Goal: Task Accomplishment & Management: Use online tool/utility

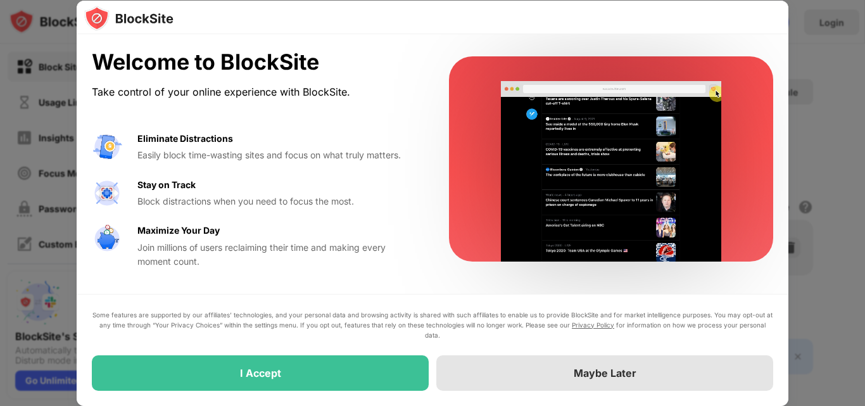
click at [584, 367] on div "Maybe Later" at bounding box center [605, 373] width 63 height 13
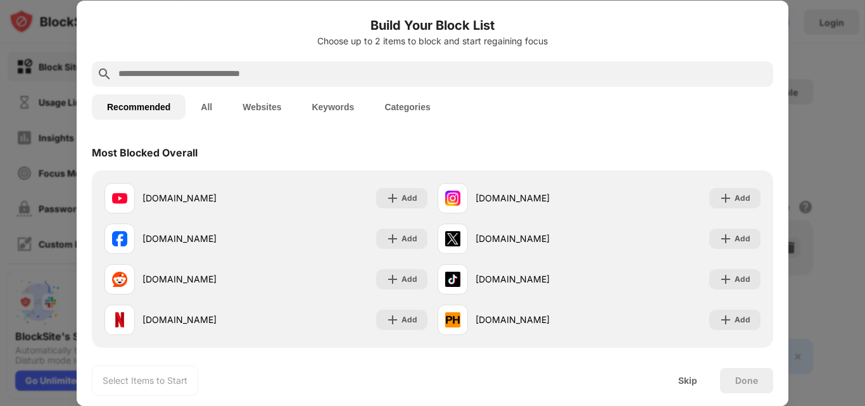
click at [314, 80] on input "text" at bounding box center [442, 73] width 651 height 15
paste input "**********"
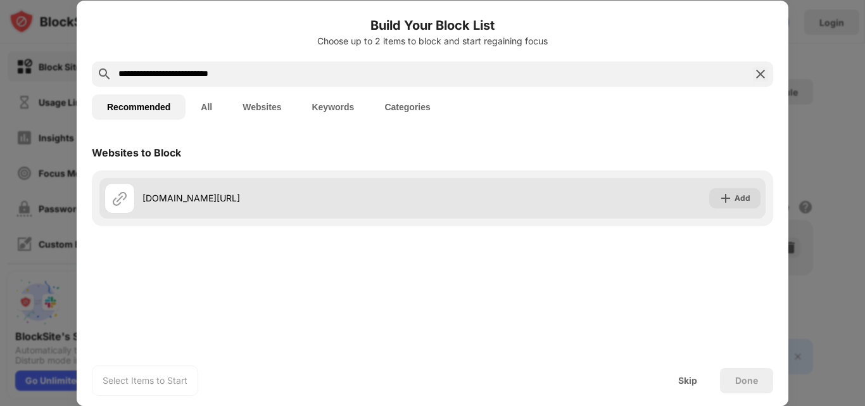
type input "**********"
click at [288, 197] on div "roblox.com/login" at bounding box center [287, 197] width 290 height 13
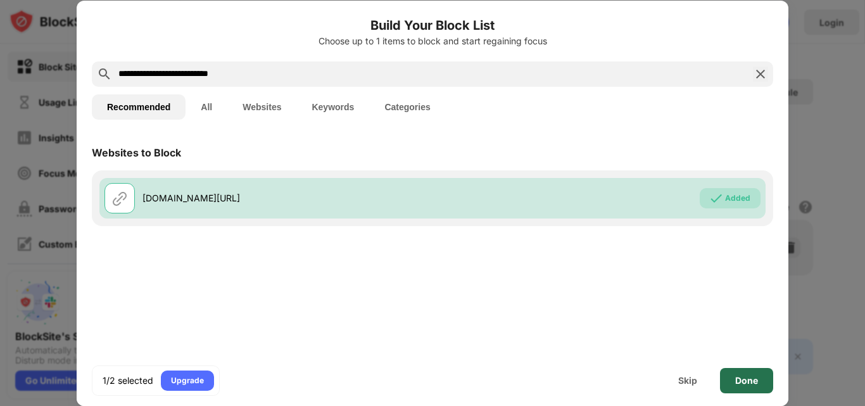
click at [742, 377] on div "Done" at bounding box center [746, 381] width 23 height 10
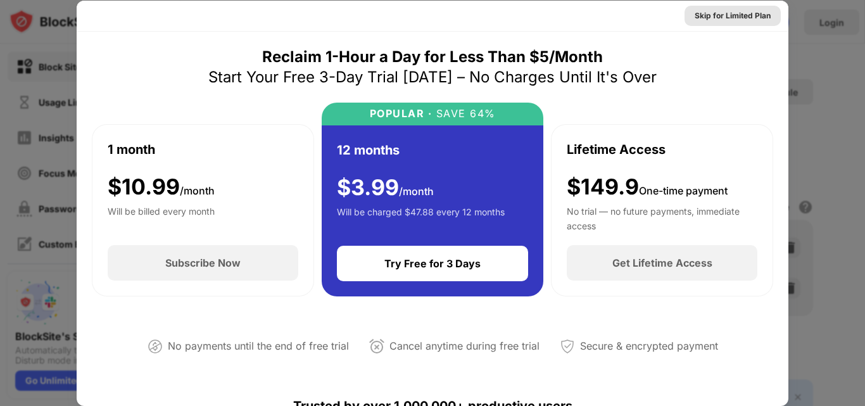
click at [731, 18] on div "Skip for Limited Plan" at bounding box center [733, 15] width 76 height 13
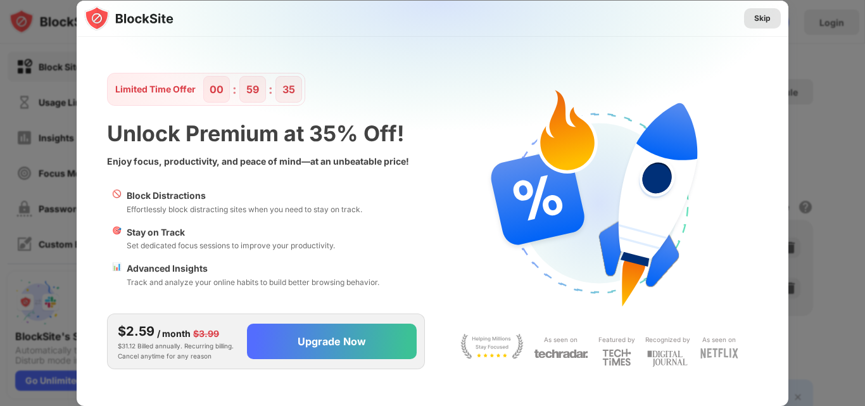
click at [762, 14] on div "Skip" at bounding box center [762, 18] width 16 height 13
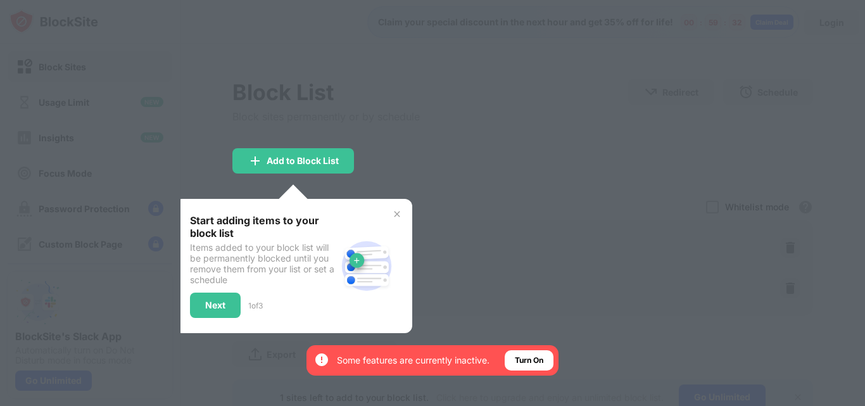
click at [399, 211] on img at bounding box center [397, 214] width 10 height 10
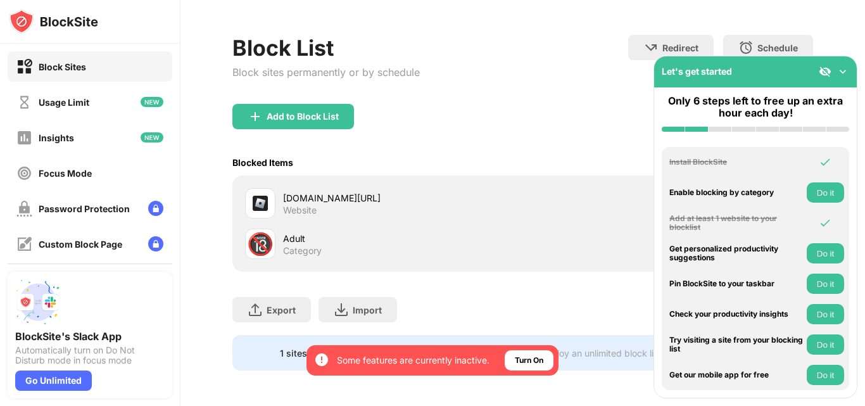
scroll to position [54, 0]
click at [839, 71] on img at bounding box center [843, 71] width 13 height 13
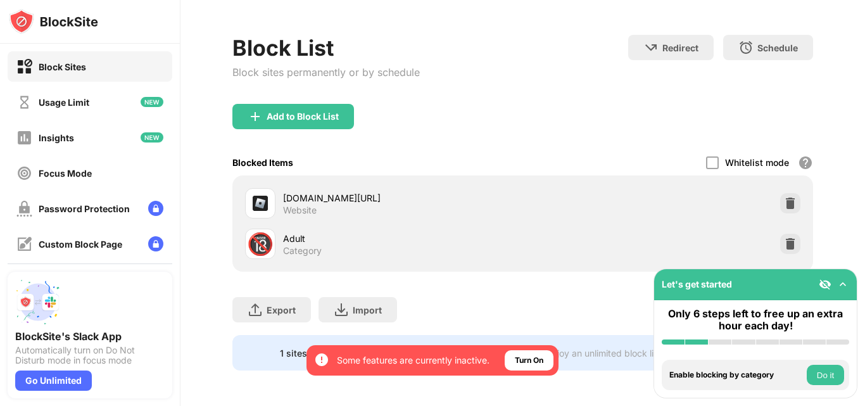
click at [844, 284] on img at bounding box center [843, 284] width 13 height 13
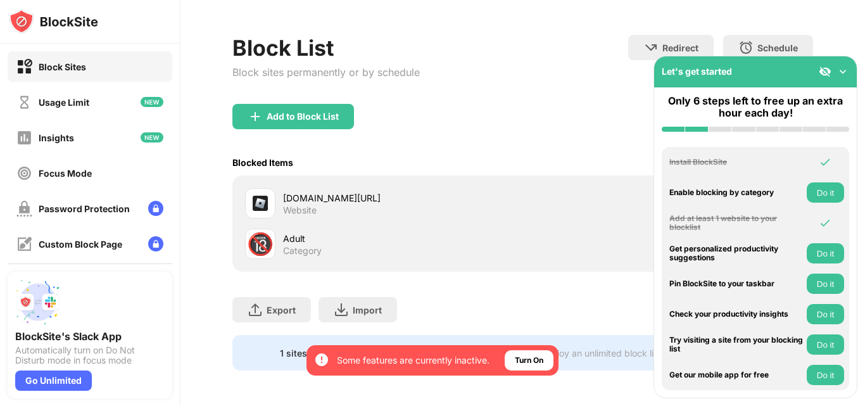
click at [842, 72] on img at bounding box center [843, 71] width 13 height 13
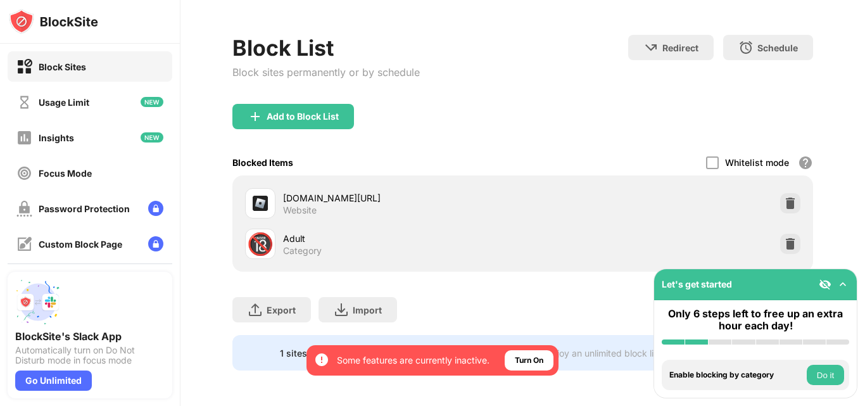
click at [526, 108] on div "Add to Block List" at bounding box center [522, 127] width 581 height 46
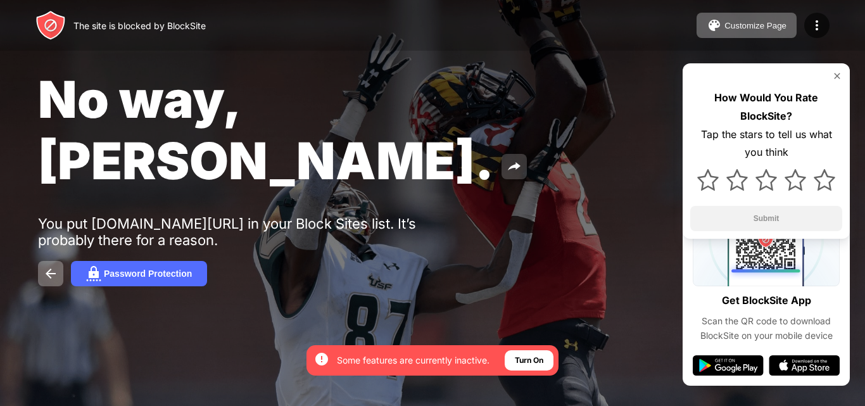
click at [502, 154] on button at bounding box center [514, 166] width 25 height 25
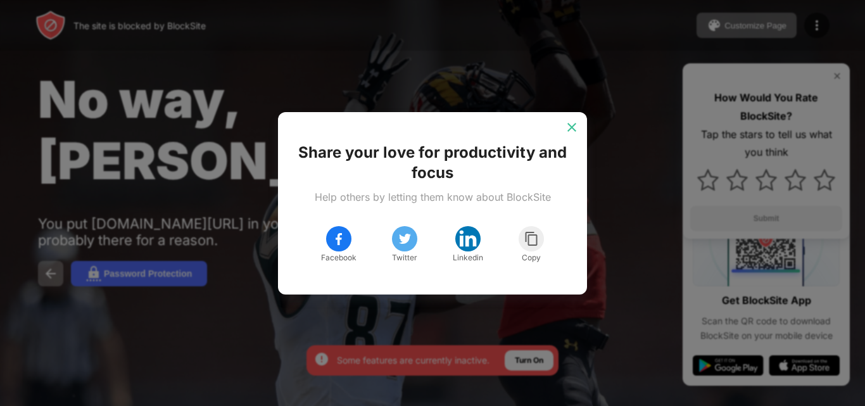
click at [572, 129] on img at bounding box center [572, 127] width 13 height 13
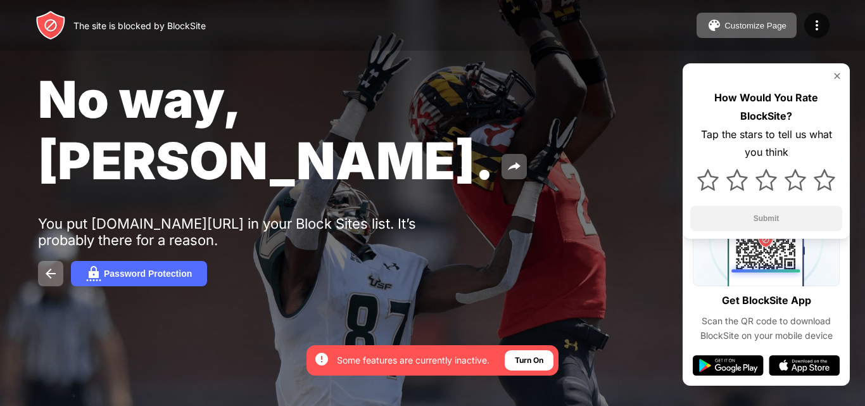
click at [836, 74] on img at bounding box center [837, 76] width 10 height 10
